Goal: Browse casually

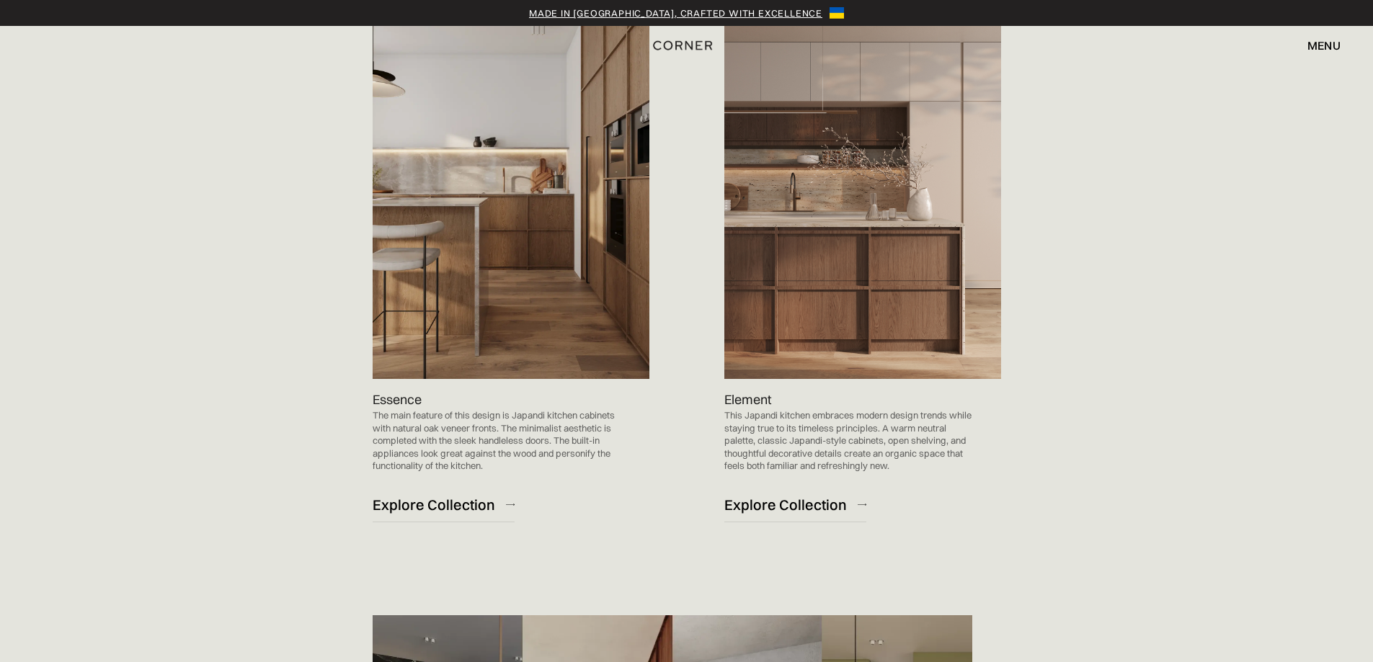
scroll to position [1538, 0]
click at [452, 502] on div "Explore Collection" at bounding box center [434, 503] width 123 height 19
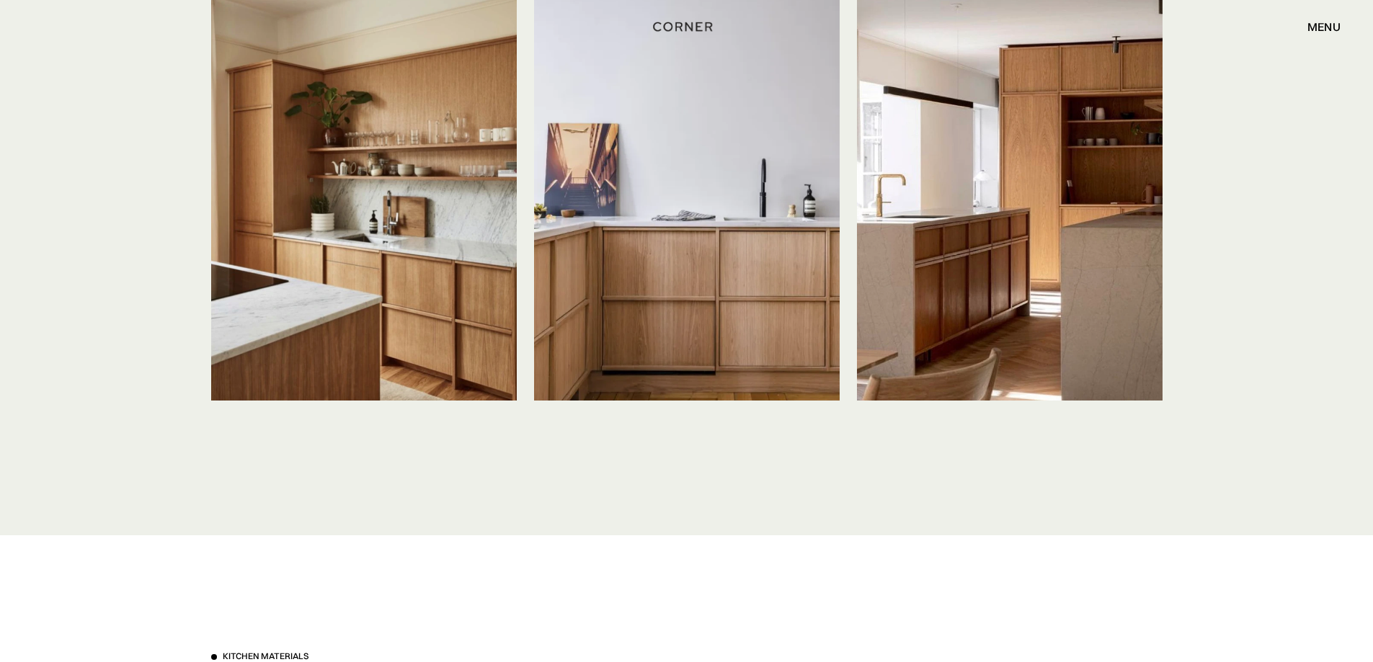
scroll to position [3431, 0]
click at [684, 200] on img at bounding box center [687, 196] width 306 height 407
click at [469, 207] on img at bounding box center [364, 196] width 306 height 407
click at [1048, 264] on img at bounding box center [1010, 196] width 306 height 407
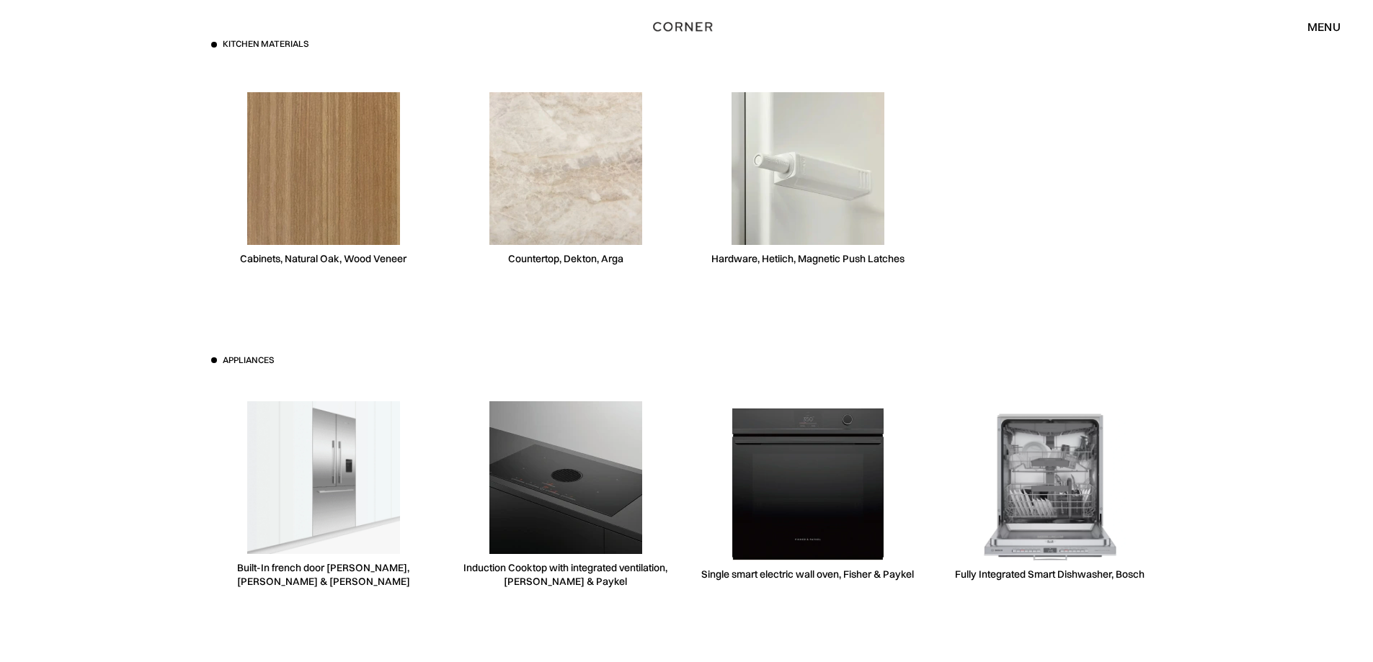
scroll to position [4044, 0]
click at [571, 190] on img at bounding box center [565, 168] width 153 height 153
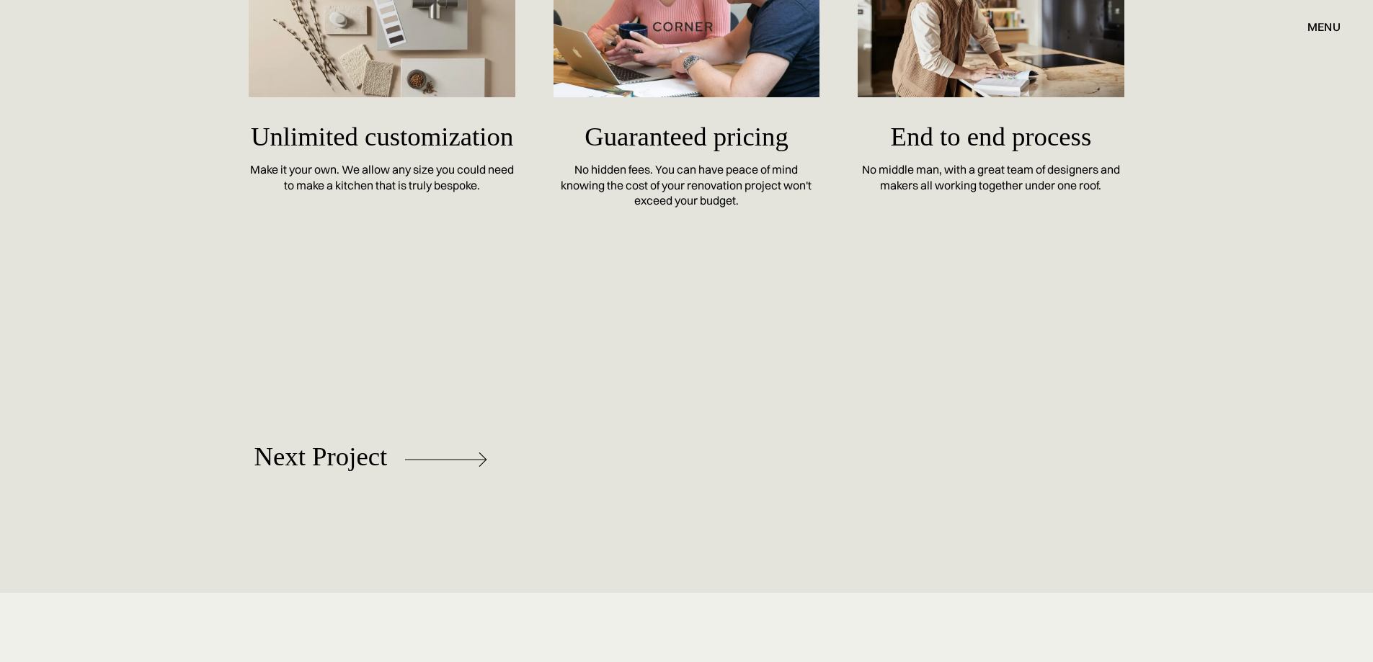
scroll to position [6304, 0]
